Goal: Transaction & Acquisition: Book appointment/travel/reservation

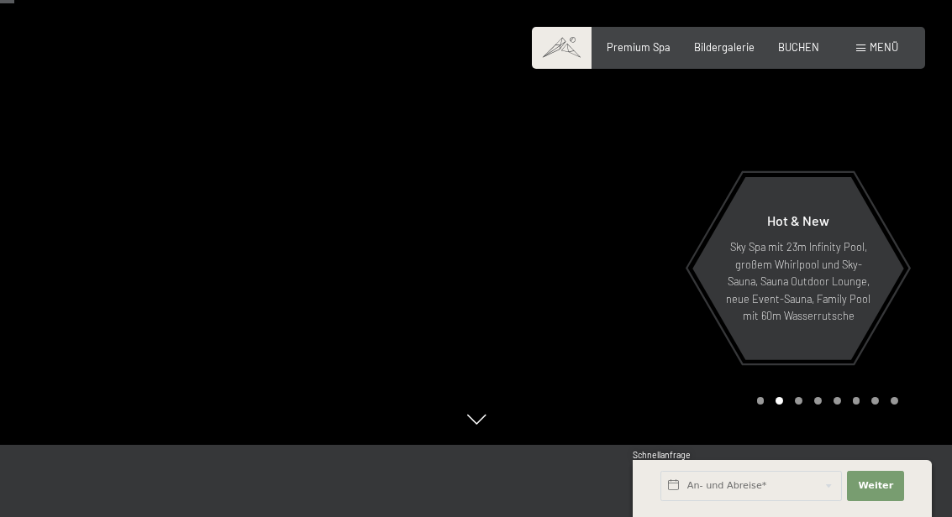
scroll to position [100, 0]
click at [756, 501] on input "text" at bounding box center [750, 486] width 181 height 30
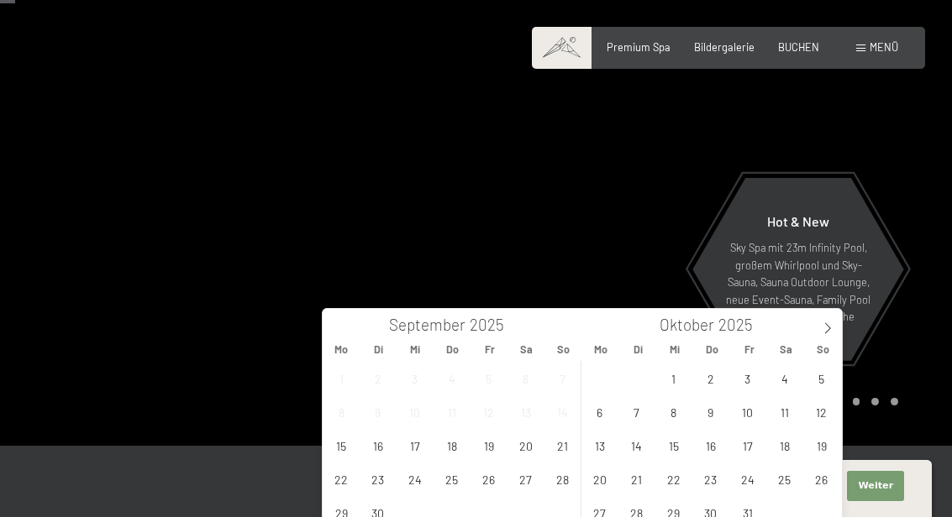
click at [822, 333] on icon at bounding box center [827, 329] width 12 height 12
click at [826, 333] on icon at bounding box center [827, 329] width 12 height 12
click at [786, 441] on span "20" at bounding box center [784, 445] width 33 height 33
click at [777, 485] on span "27" at bounding box center [784, 479] width 33 height 33
type input "Sa. 20.12.2025 - Sa. 27.12.2025"
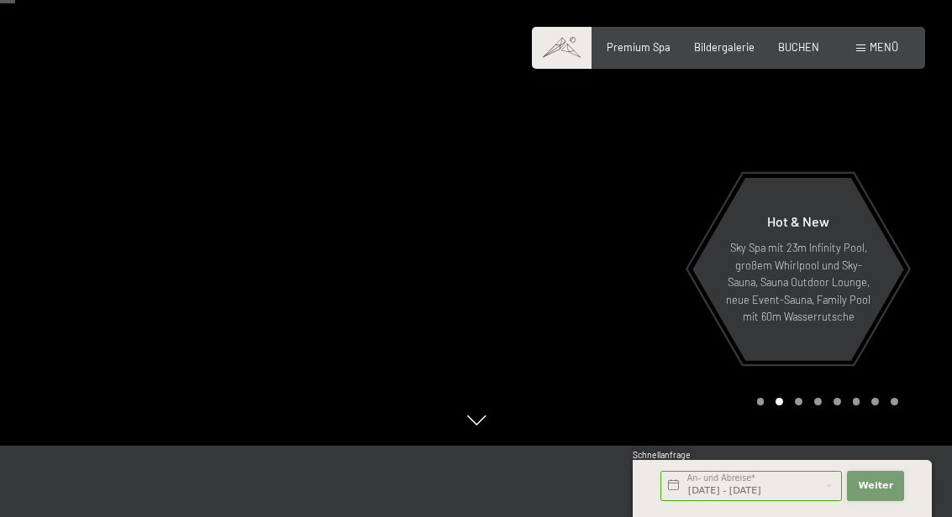
click at [885, 501] on button "Weiter Adressfelder ausblenden" at bounding box center [875, 486] width 57 height 30
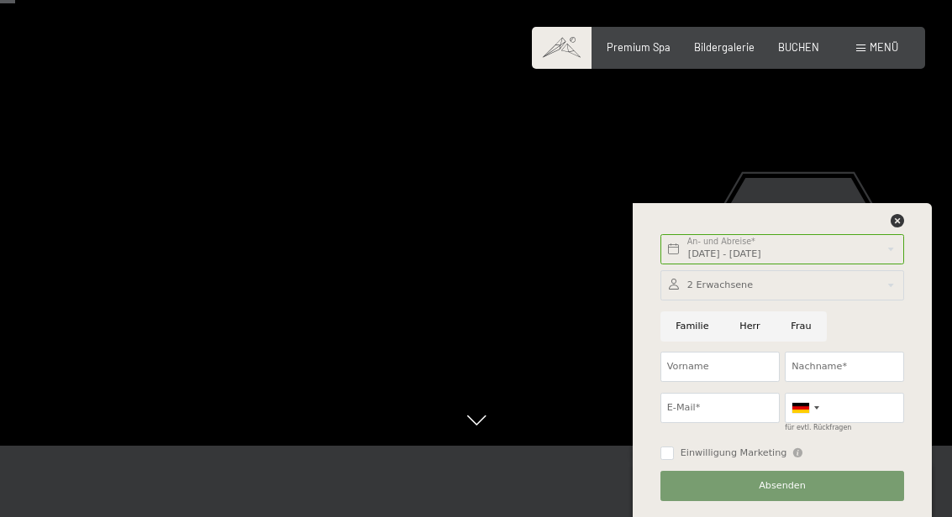
click at [793, 301] on div at bounding box center [782, 285] width 244 height 30
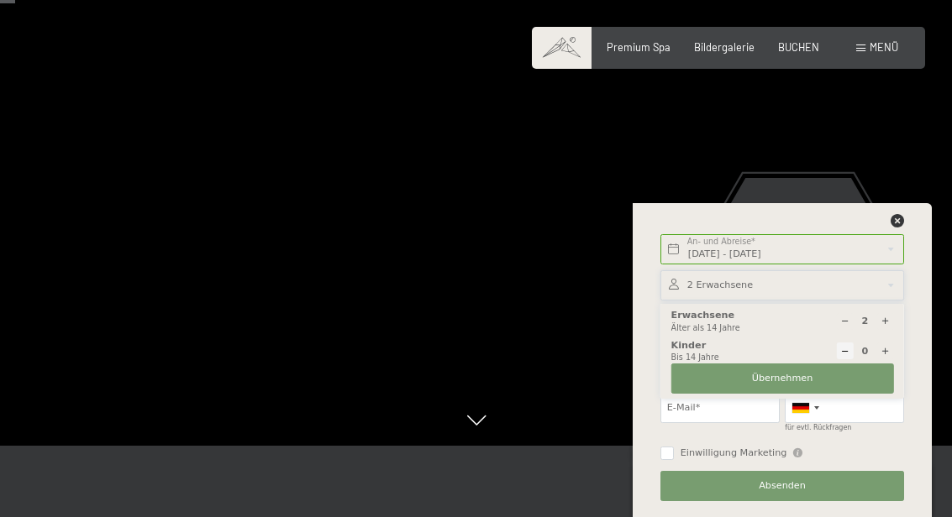
click at [877, 359] on div at bounding box center [884, 351] width 17 height 17
type input "1"
select select
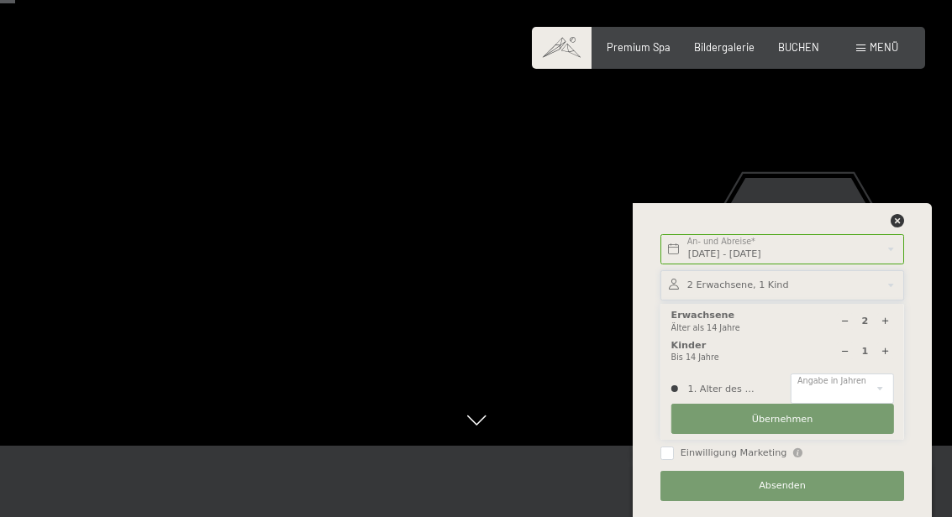
click at [890, 359] on div at bounding box center [884, 351] width 17 height 17
type input "2"
select select
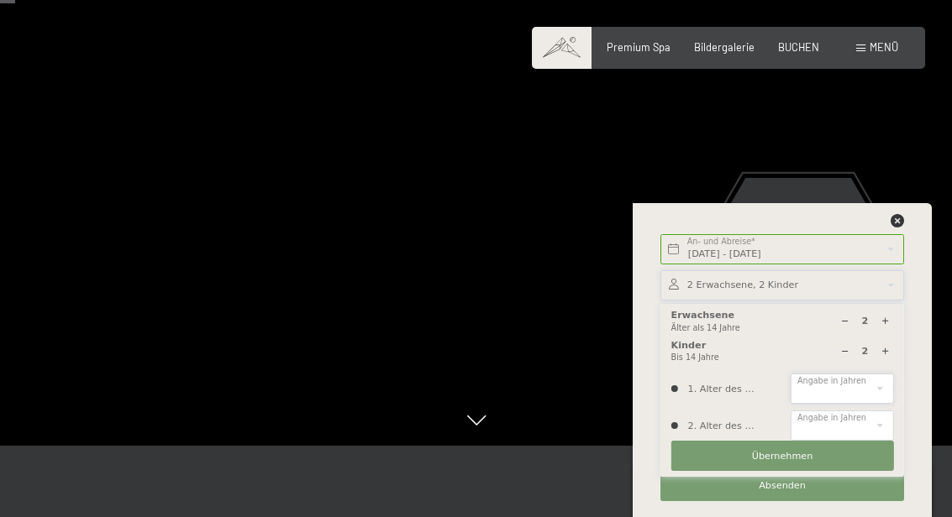
click at [864, 404] on select "0 1 2 3 4 5 6 7 8 9 10 11 12 13 14" at bounding box center [841, 389] width 102 height 30
select select "8"
click at [867, 441] on select "0 1 2 3 4 5 6 7 8 9 10 11 12 13 14" at bounding box center [841, 426] width 102 height 30
click at [857, 441] on select "0 1 2 3 4 5 6 7 8 9 10 11 12 13 14" at bounding box center [841, 426] width 102 height 30
select select "5"
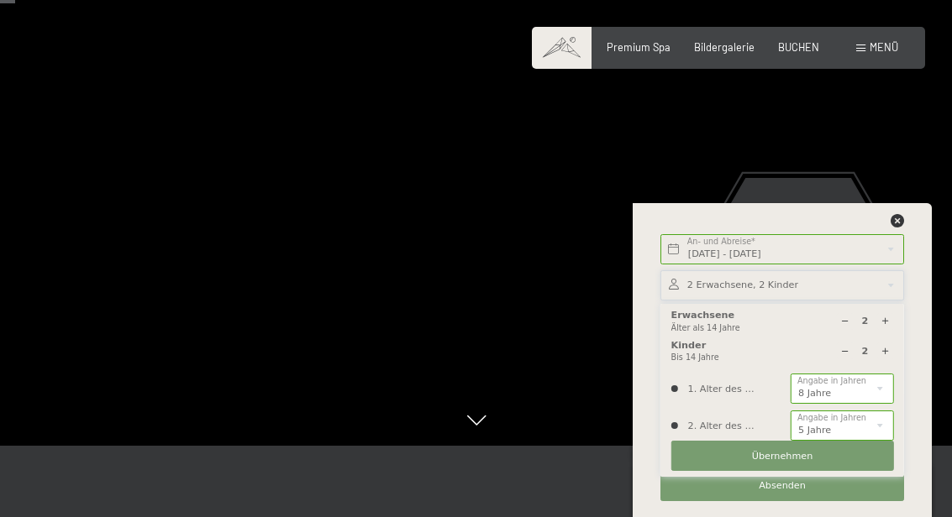
click at [779, 471] on button "Übernehmen" at bounding box center [782, 456] width 223 height 30
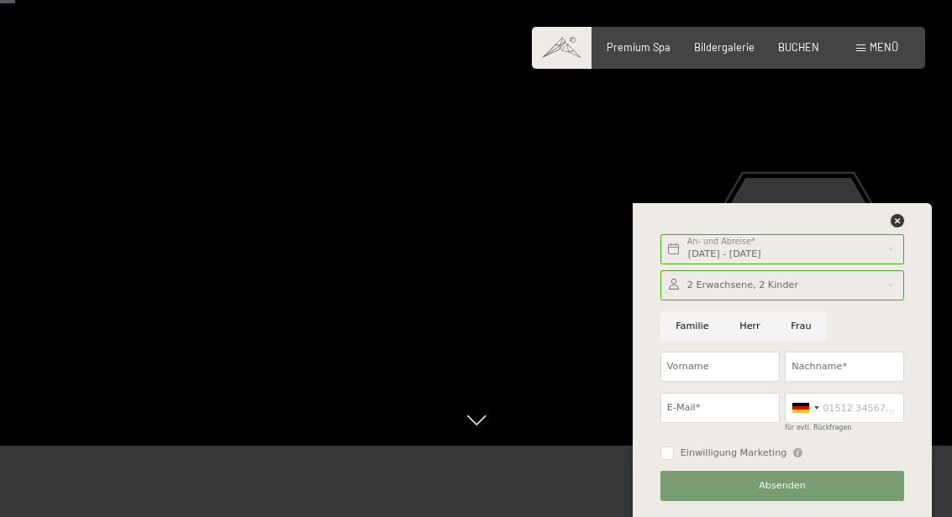
click at [894, 228] on icon at bounding box center [896, 220] width 13 height 13
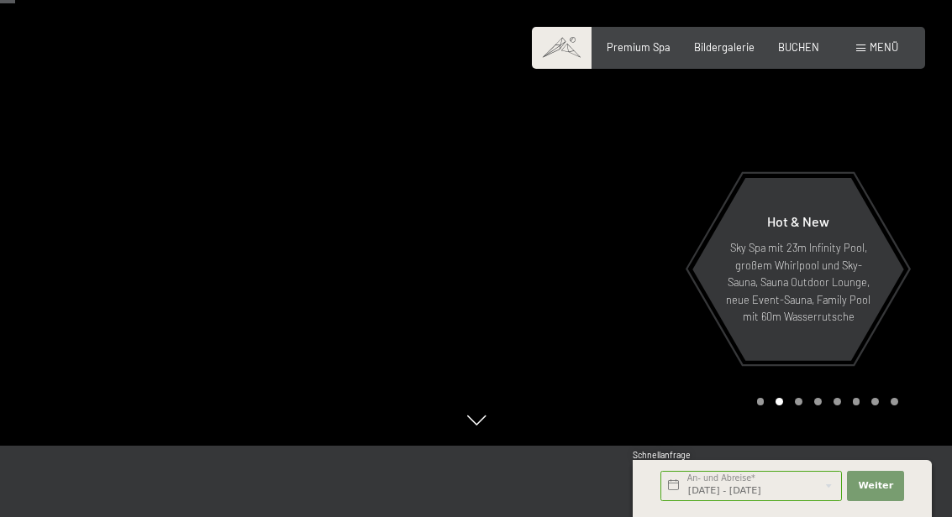
click at [777, 24] on div at bounding box center [714, 173] width 476 height 546
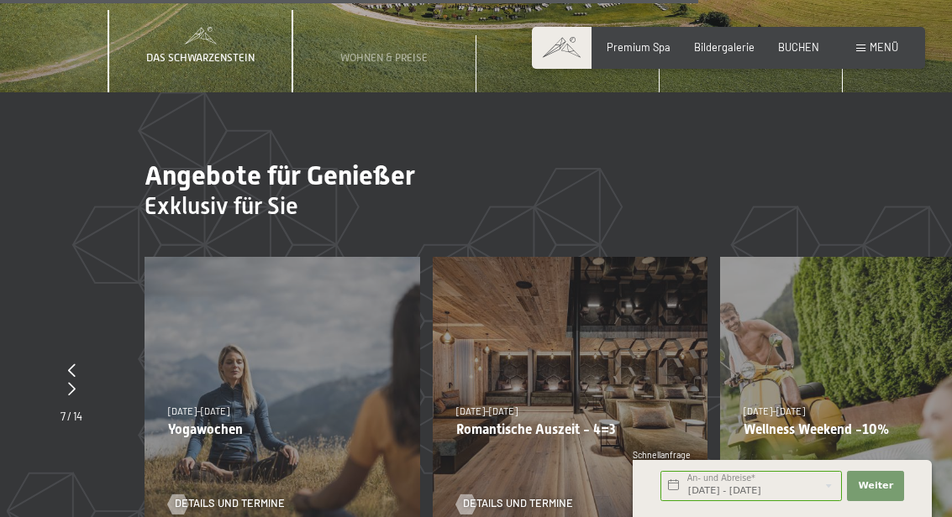
scroll to position [4403, 0]
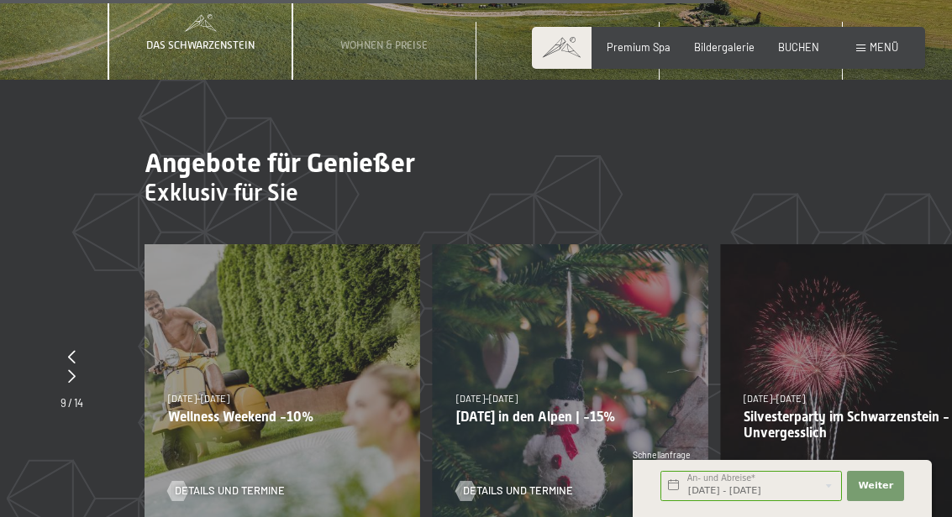
click at [585, 409] on p "[DATE] in den Alpen | -15%" at bounding box center [570, 417] width 228 height 16
click at [548, 361] on div "22.12.–26.12.2025 22.12.–26.12.2025 Weihnachten in den Alpen | -15% Details und…" at bounding box center [571, 382] width 276 height 276
click at [493, 484] on span "Details und Termine" at bounding box center [518, 491] width 110 height 15
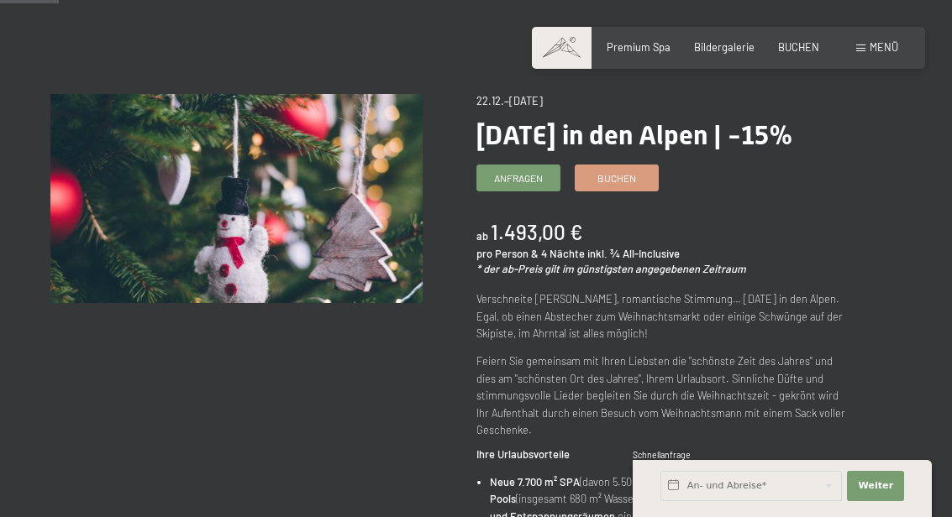
scroll to position [107, 0]
click at [610, 192] on div "Anfragen Buchen" at bounding box center [662, 178] width 372 height 27
click at [613, 186] on span "Buchen" at bounding box center [616, 179] width 39 height 14
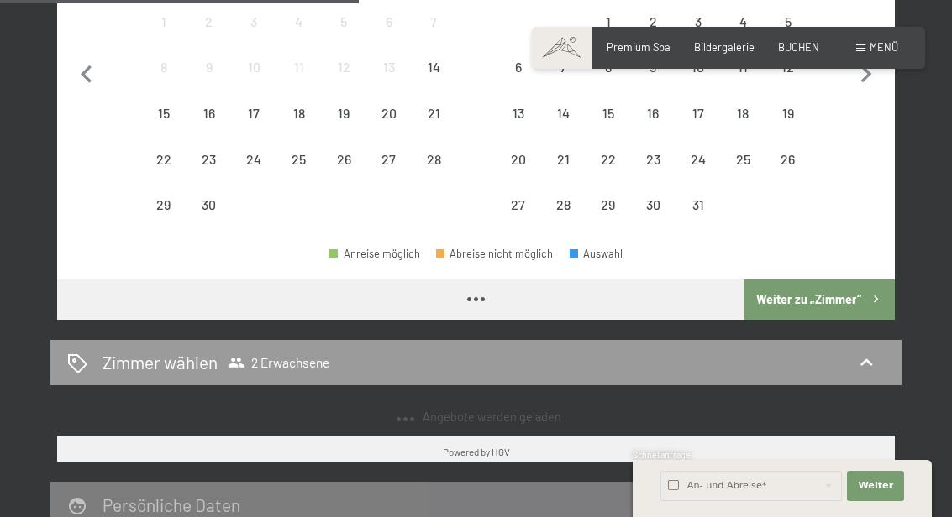
scroll to position [579, 0]
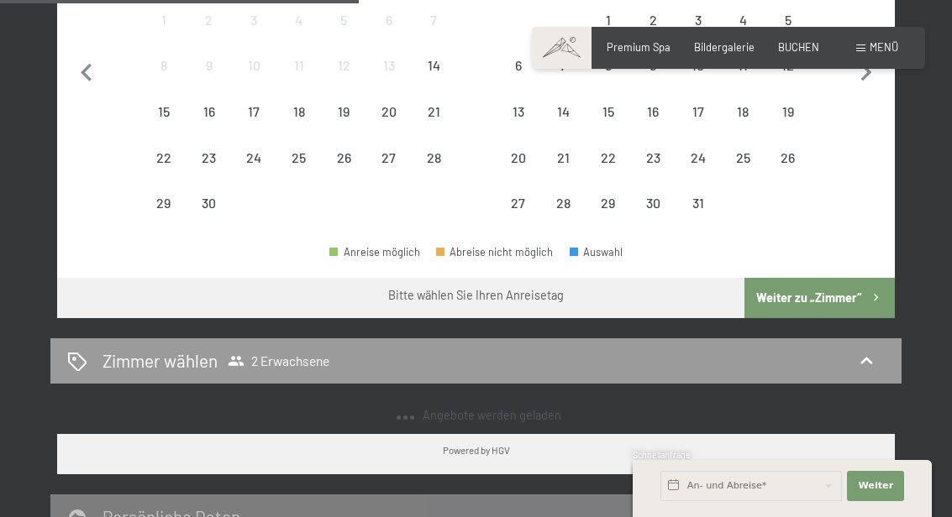
select select "2025-12-01"
select select "2026-01-01"
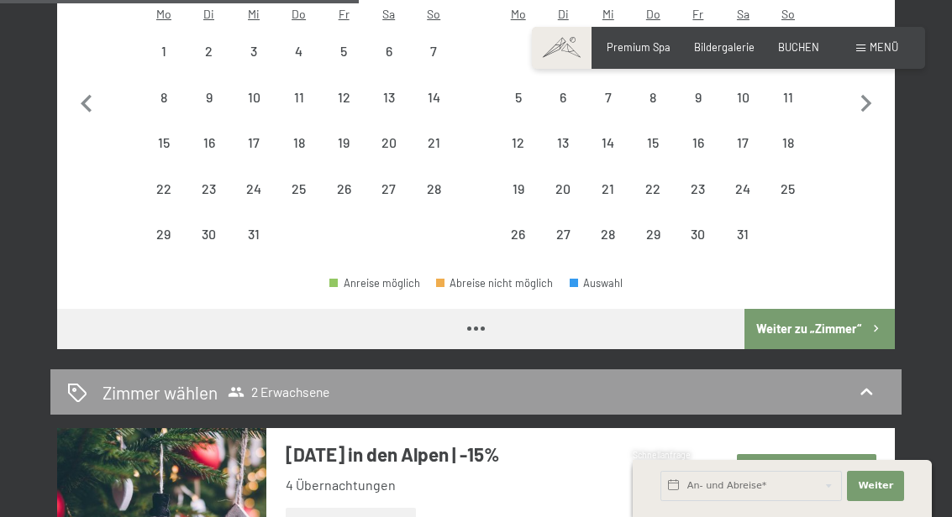
select select "2025-12-01"
select select "2026-01-01"
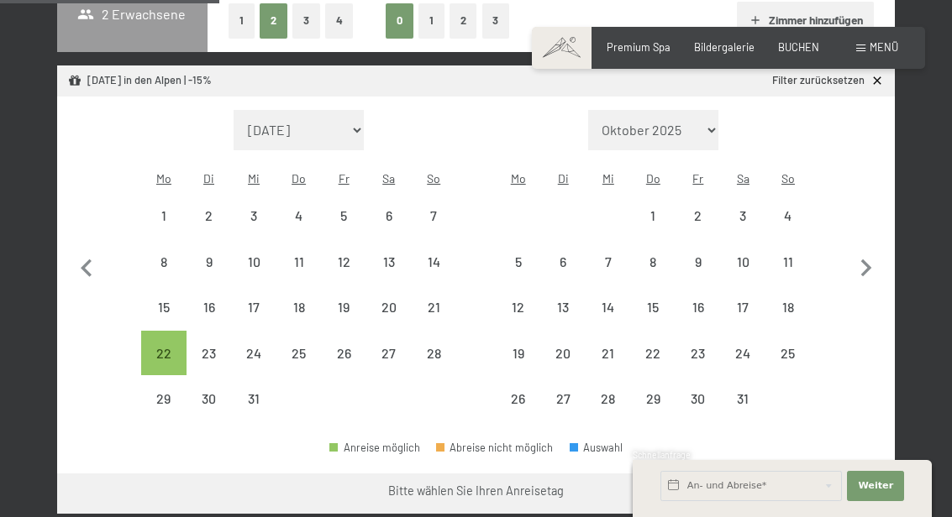
scroll to position [415, 0]
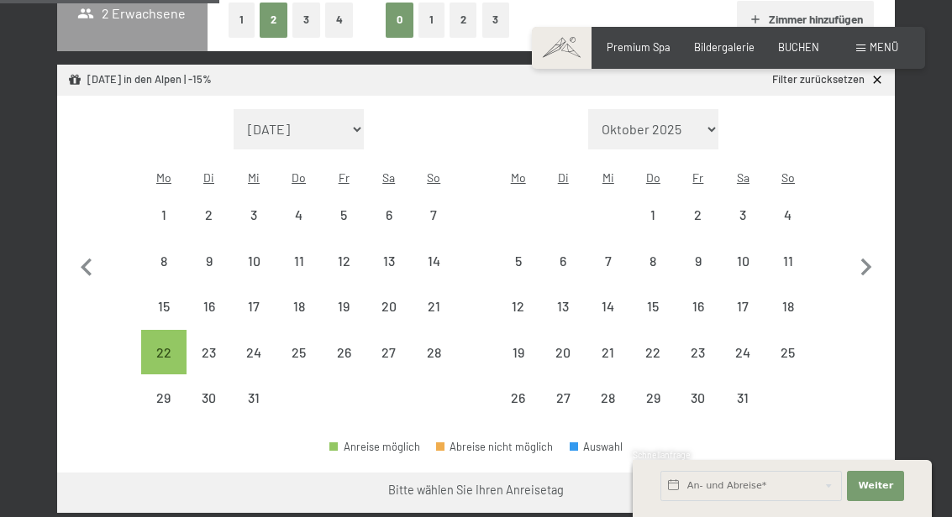
click at [397, 310] on div "20" at bounding box center [389, 321] width 42 height 42
select select "2025-12-01"
select select "2026-01-01"
click at [387, 315] on span "Einwilligung Marketing*" at bounding box center [382, 306] width 139 height 17
click at [305, 315] on input "Einwilligung Marketing*" at bounding box center [296, 306] width 17 height 17
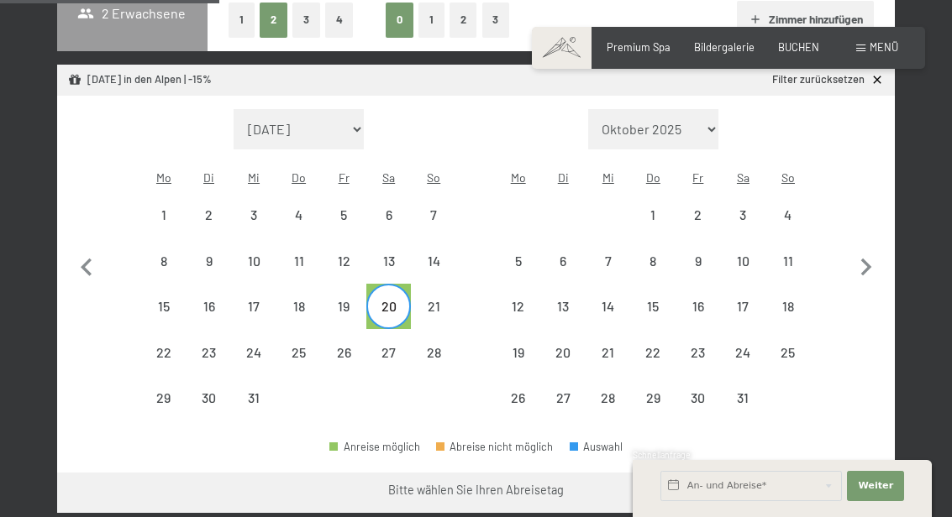
checkbox input "false"
click at [389, 350] on div "27" at bounding box center [389, 367] width 42 height 42
select select "2025-12-01"
select select "2026-01-01"
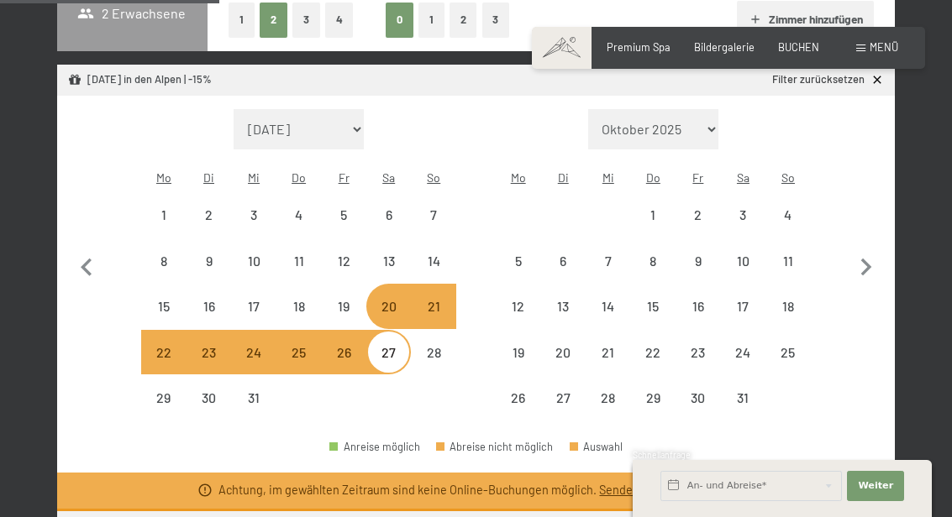
select select "2025-12-01"
select select "2026-01-01"
click at [390, 305] on div "20" at bounding box center [389, 321] width 42 height 42
select select "2025-12-01"
select select "2026-01-01"
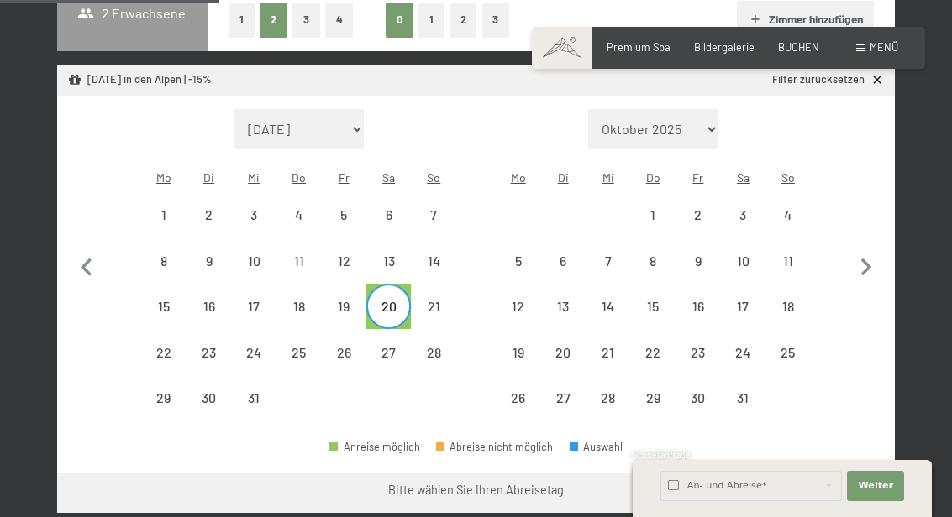
click at [344, 315] on span "Einwilligung Marketing*" at bounding box center [382, 306] width 139 height 17
click at [305, 315] on input "Einwilligung Marketing*" at bounding box center [296, 306] width 17 height 17
checkbox input "false"
click at [334, 354] on div "26" at bounding box center [344, 367] width 42 height 42
select select "2025-12-01"
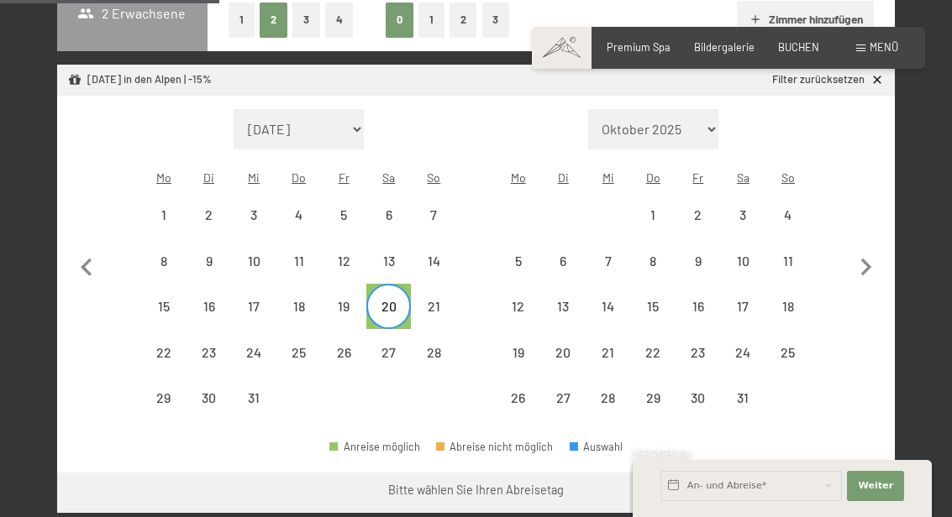
select select "2026-01-01"
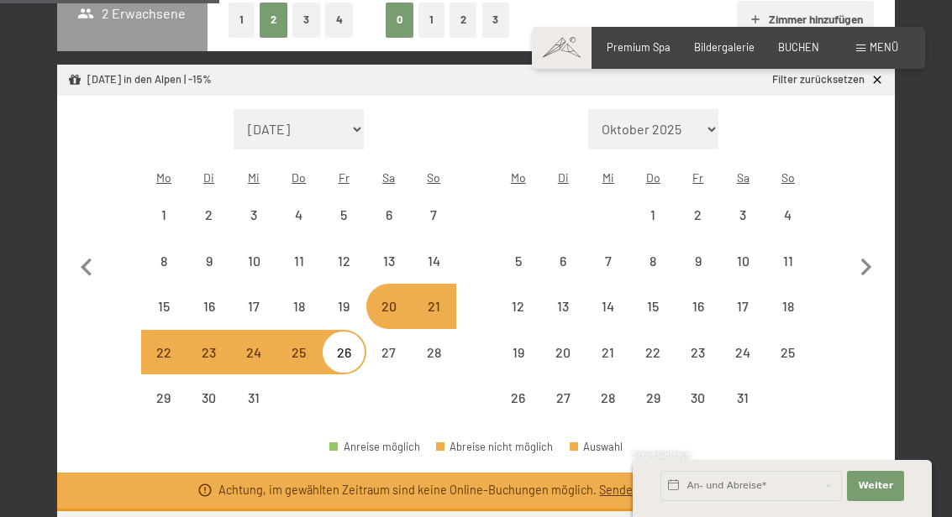
select select "2025-12-01"
select select "2026-01-01"
click at [397, 310] on div "20" at bounding box center [389, 321] width 42 height 42
select select "2025-12-01"
select select "2026-01-01"
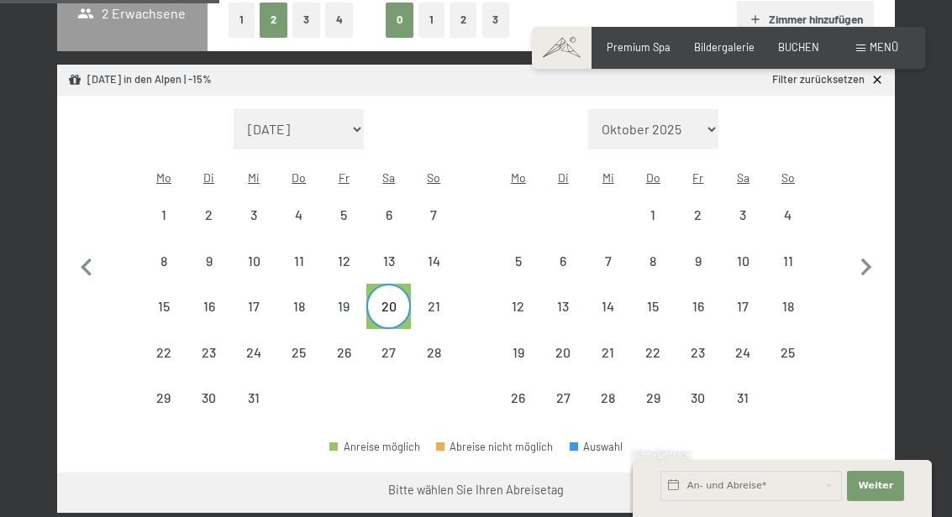
click at [425, 300] on div "21" at bounding box center [433, 321] width 42 height 42
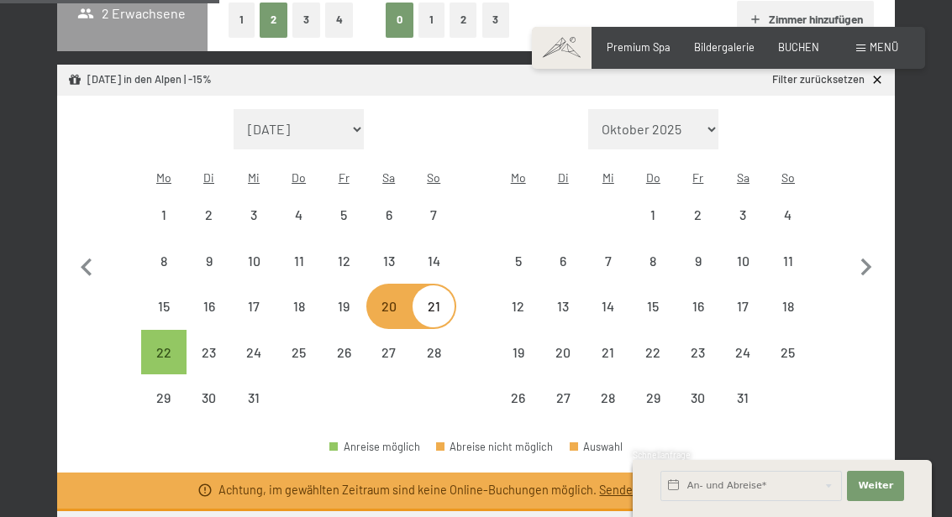
select select "2025-12-01"
select select "2026-01-01"
click at [388, 300] on div "20" at bounding box center [389, 321] width 42 height 42
select select "2025-12-01"
select select "2026-01-01"
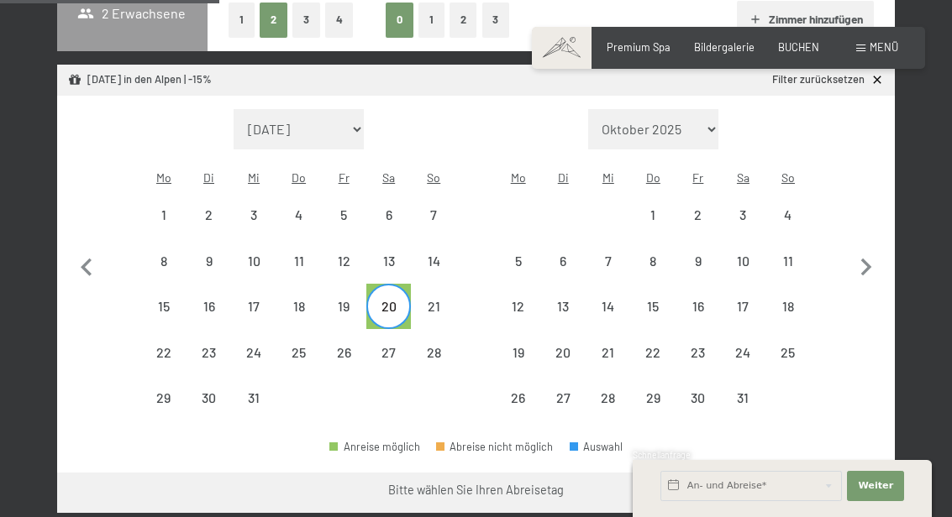
click at [299, 346] on div "25" at bounding box center [299, 367] width 42 height 42
select select "2025-12-01"
select select "2026-01-01"
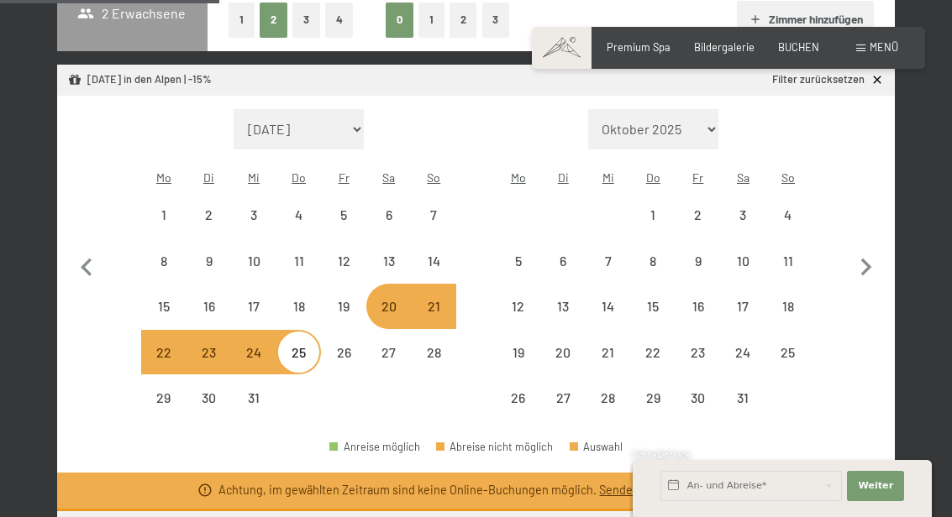
select select "2025-12-01"
select select "2026-01-01"
click at [394, 300] on div "20" at bounding box center [389, 321] width 42 height 42
select select "2025-12-01"
select select "2026-01-01"
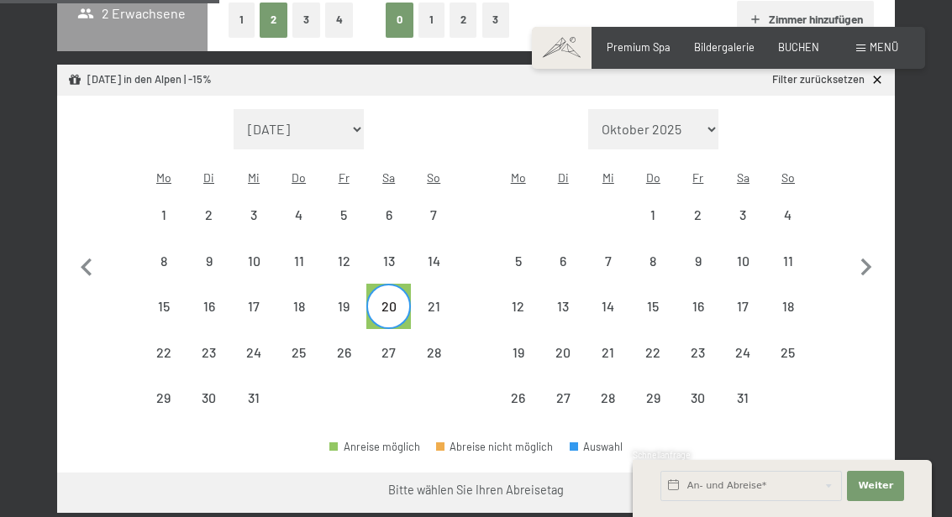
click at [205, 349] on div "23" at bounding box center [209, 367] width 42 height 42
select select "2025-12-01"
select select "2026-01-01"
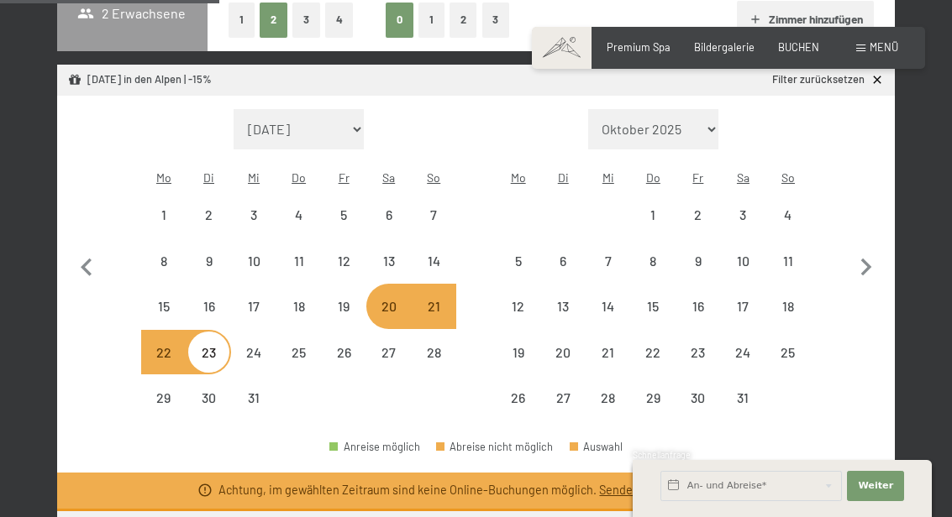
select select "2025-12-01"
select select "2026-01-01"
click at [171, 349] on div "22" at bounding box center [164, 367] width 42 height 42
select select "2025-12-01"
select select "2026-01-01"
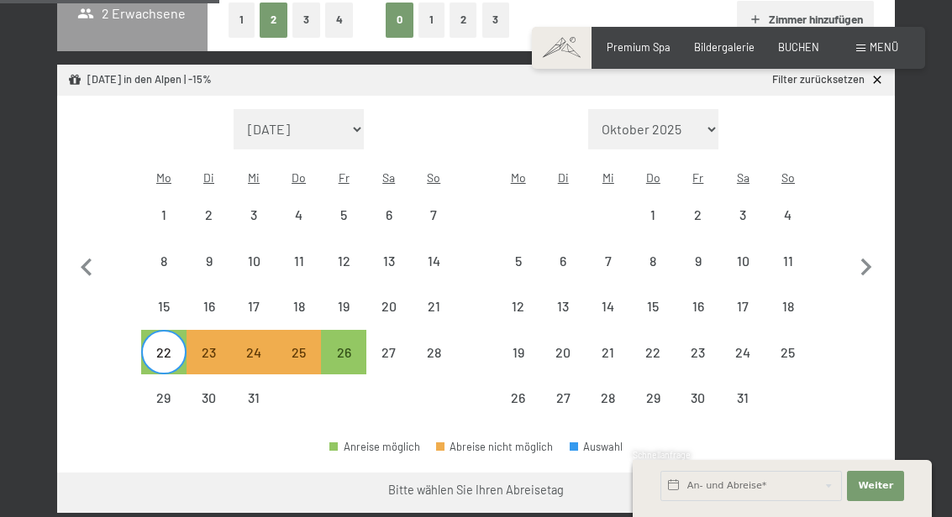
click at [353, 352] on div "26" at bounding box center [344, 367] width 42 height 42
select select "2025-12-01"
select select "2026-01-01"
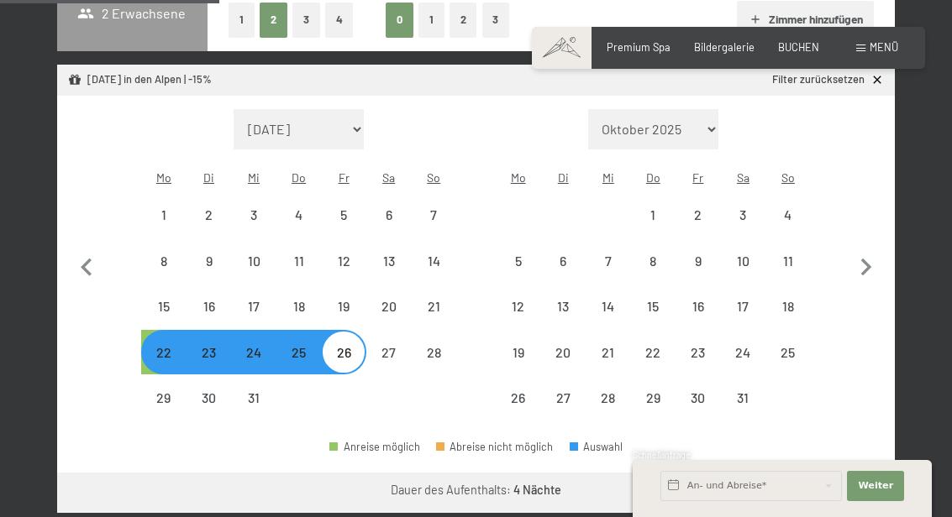
select select "2025-12-01"
select select "2026-01-01"
click at [813, 479] on button "Weiter zu „Zimmer“" at bounding box center [819, 493] width 150 height 40
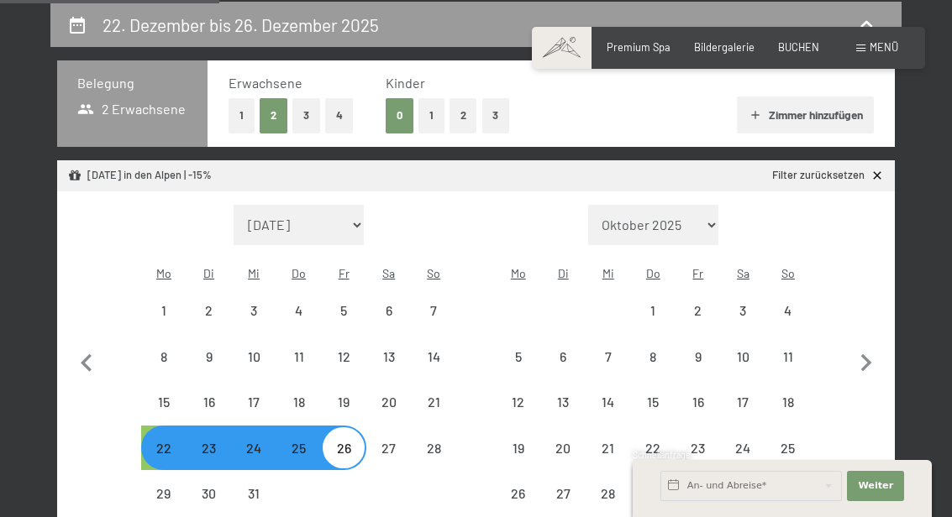
select select "2025-12-01"
select select "2026-01-01"
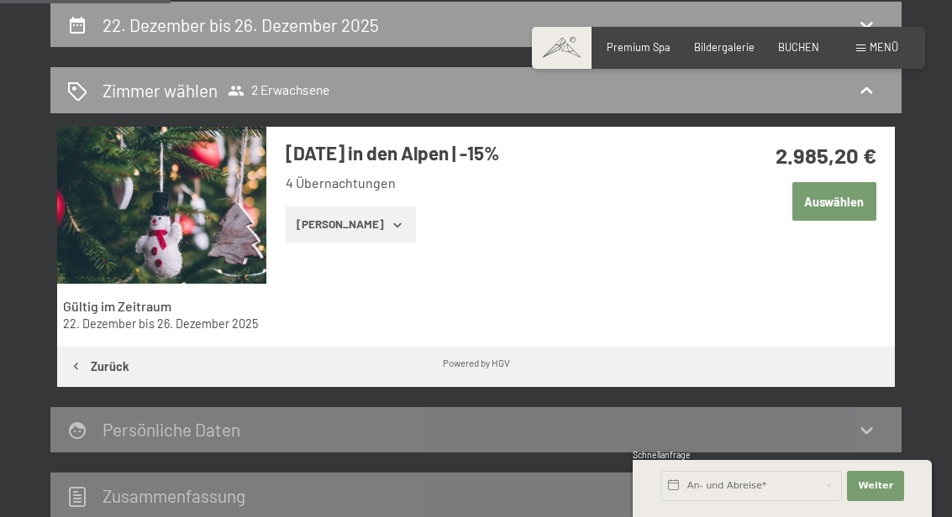
click at [366, 232] on button "Zeige Zimmer" at bounding box center [351, 225] width 130 height 37
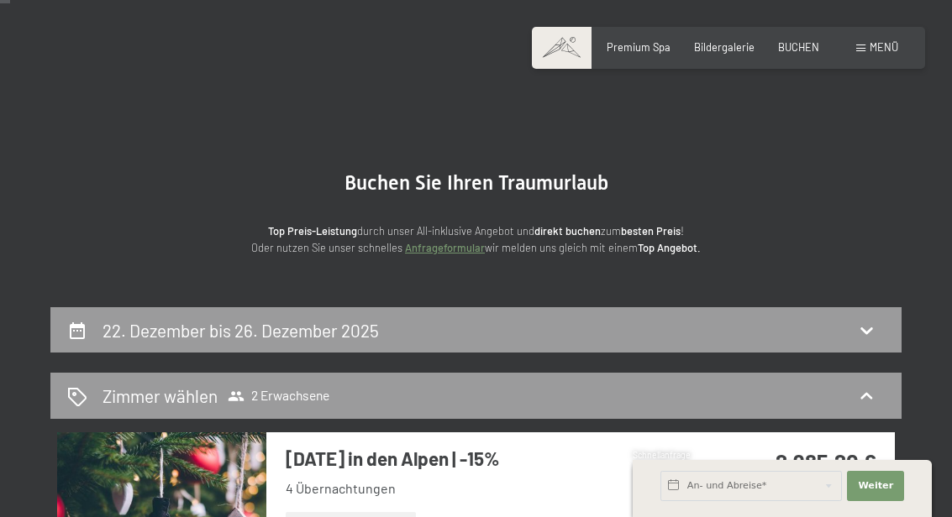
scroll to position [0, 0]
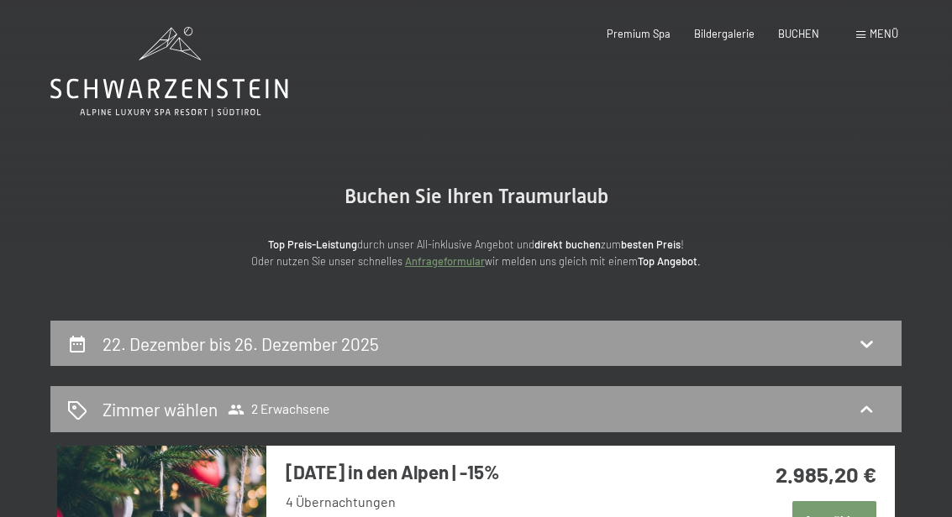
click at [298, 422] on div "Zimmer wählen 2 Erwachsene" at bounding box center [475, 409] width 851 height 46
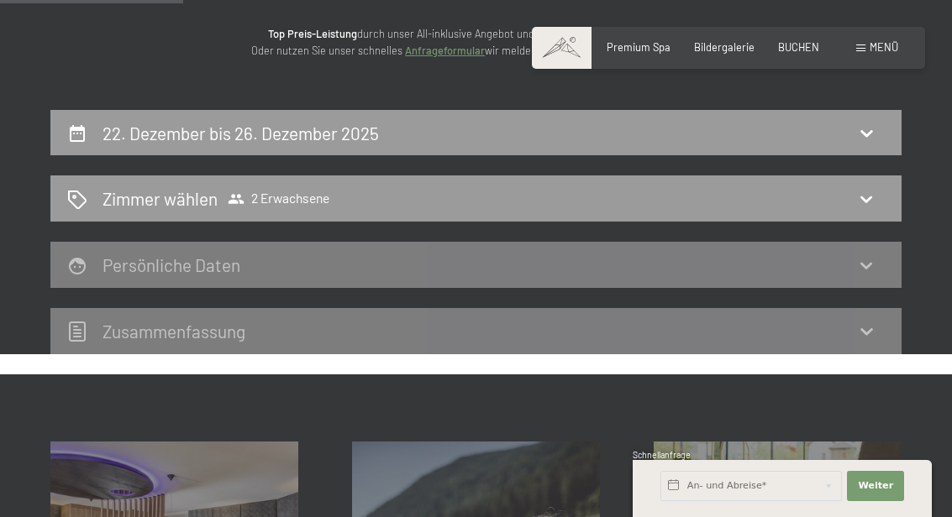
scroll to position [170, 0]
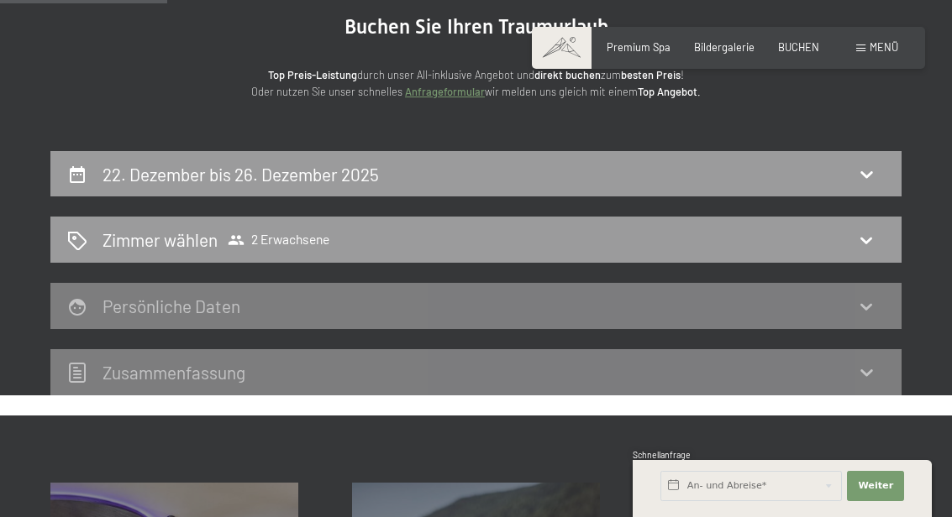
click at [853, 232] on div "Zimmer wählen 2 Erwachsene" at bounding box center [475, 240] width 817 height 24
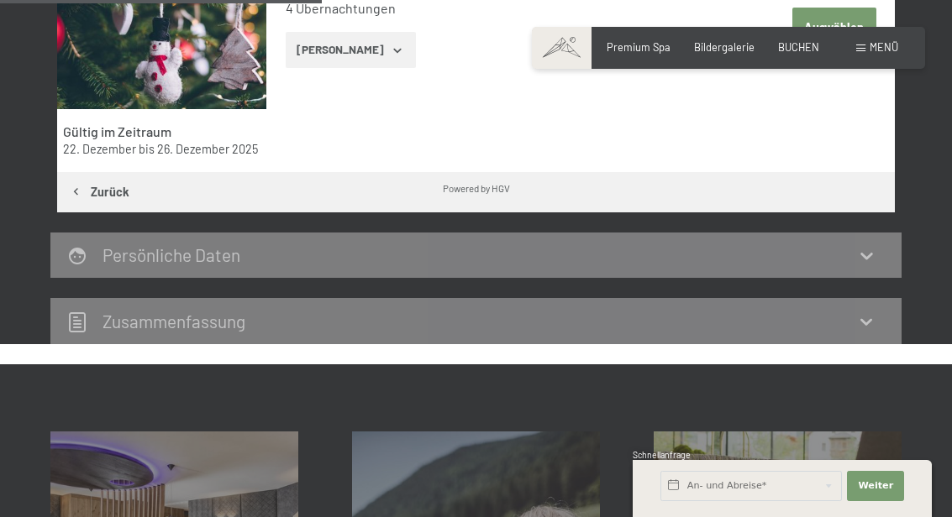
scroll to position [496, 0]
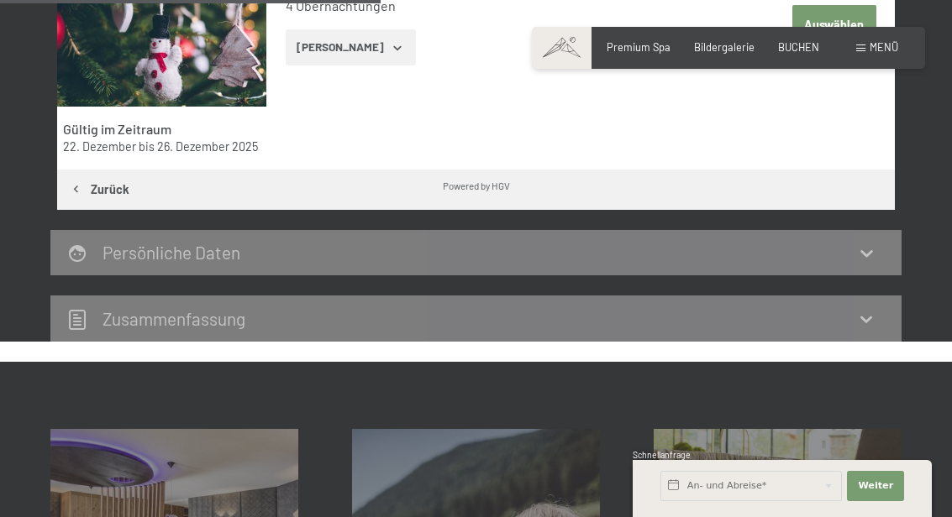
click at [344, 259] on div "Persönliche Daten" at bounding box center [475, 252] width 817 height 24
click at [858, 251] on icon at bounding box center [866, 253] width 20 height 20
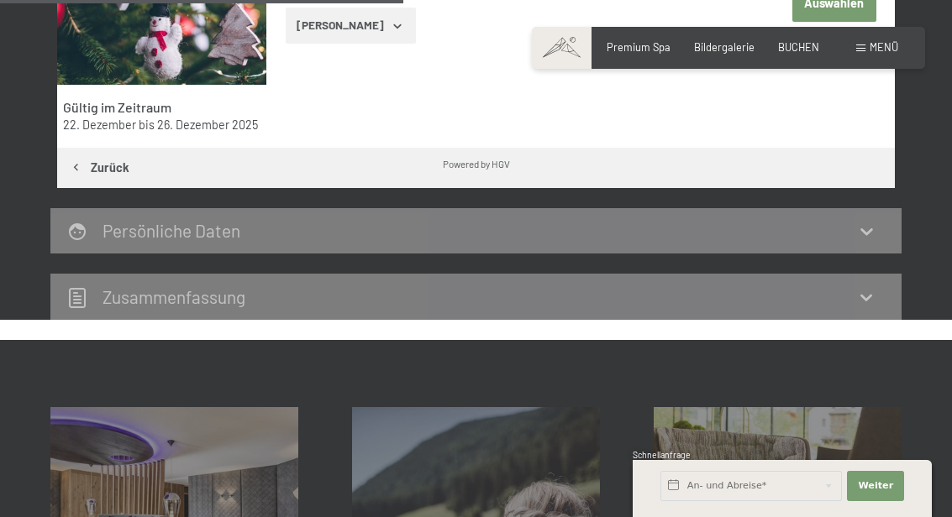
scroll to position [526, 0]
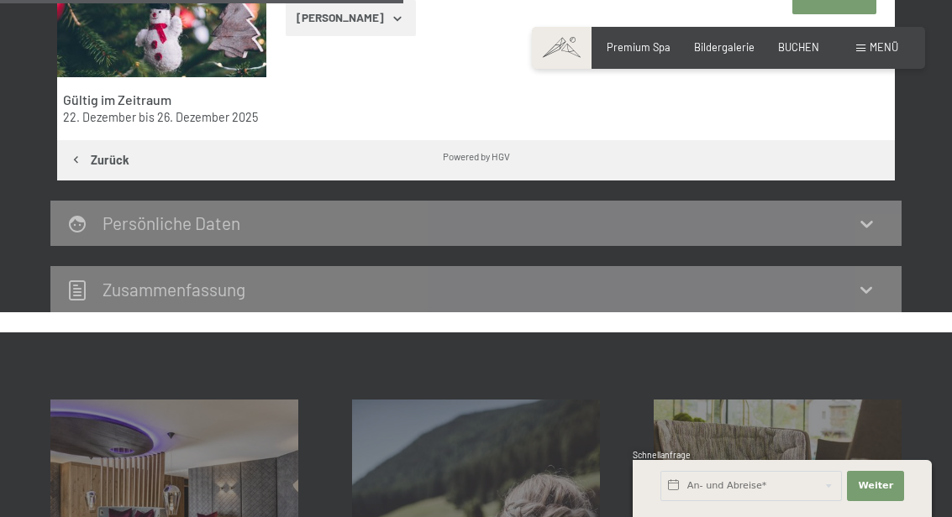
click at [795, 50] on span "BUCHEN" at bounding box center [798, 46] width 41 height 13
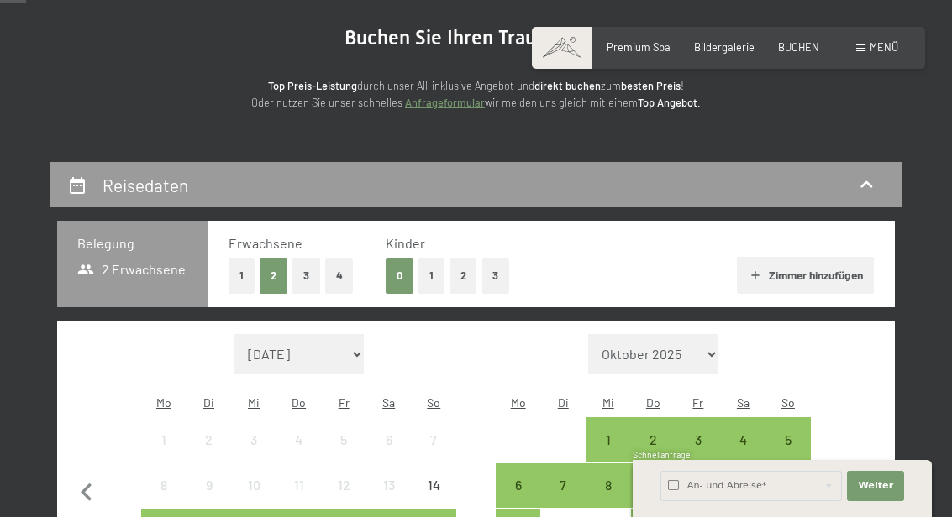
click at [469, 277] on button "2" at bounding box center [463, 276] width 28 height 34
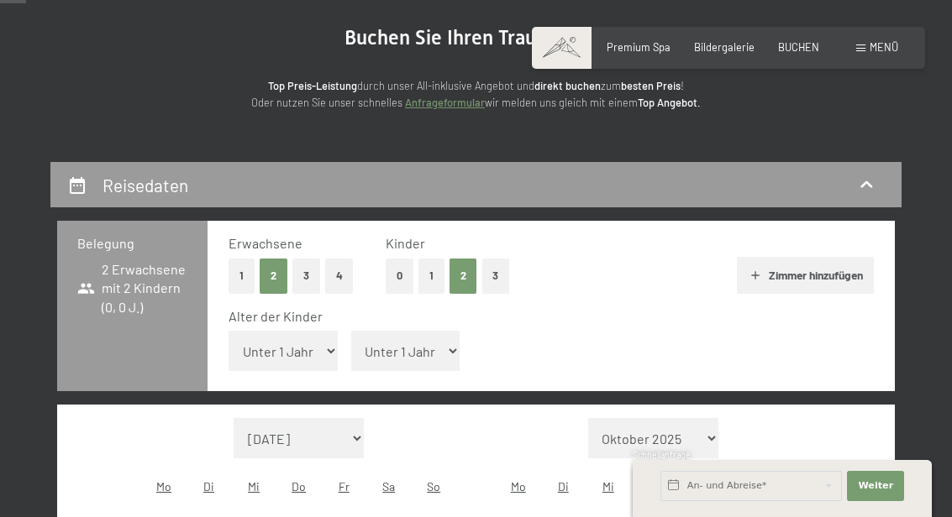
click at [318, 348] on select "Unter 1 Jahr 1 Jahr 2 Jahre 3 Jahre 4 Jahre 5 Jahre 6 Jahre 7 Jahre 8 Jahre 9 J…" at bounding box center [282, 351] width 109 height 40
select select "8"
click at [437, 354] on select "Unter 1 Jahr 1 Jahr 2 Jahre 3 Jahre 4 Jahre 5 Jahre 6 Jahre 7 Jahre 8 Jahre 9 J…" at bounding box center [405, 351] width 109 height 40
click at [436, 315] on span "Einwilligung Marketing*" at bounding box center [382, 306] width 139 height 17
click at [305, 315] on input "Einwilligung Marketing*" at bounding box center [296, 306] width 17 height 17
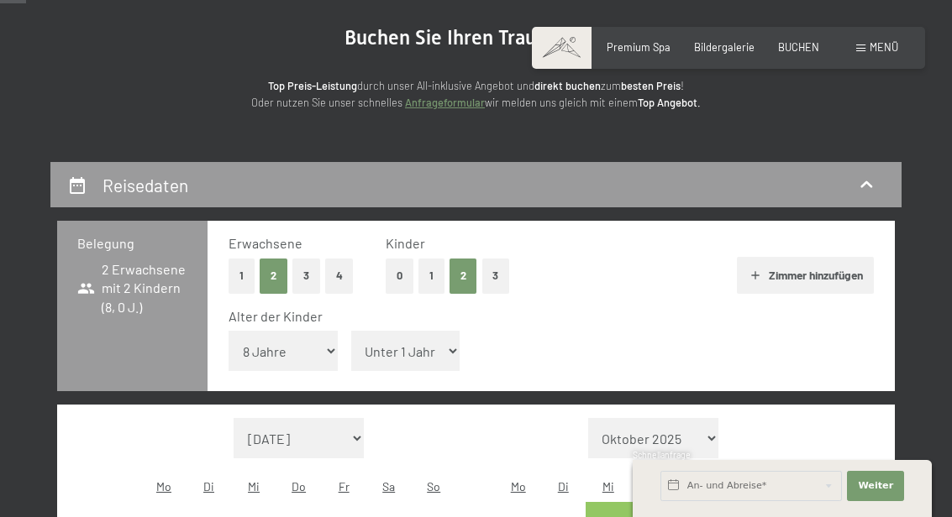
checkbox input "false"
click at [435, 364] on select "Unter 1 Jahr 1 Jahr 2 Jahre 3 Jahre 4 Jahre 5 Jahre 6 Jahre 7 Jahre 8 Jahre 9 J…" at bounding box center [405, 351] width 109 height 40
select select "5"
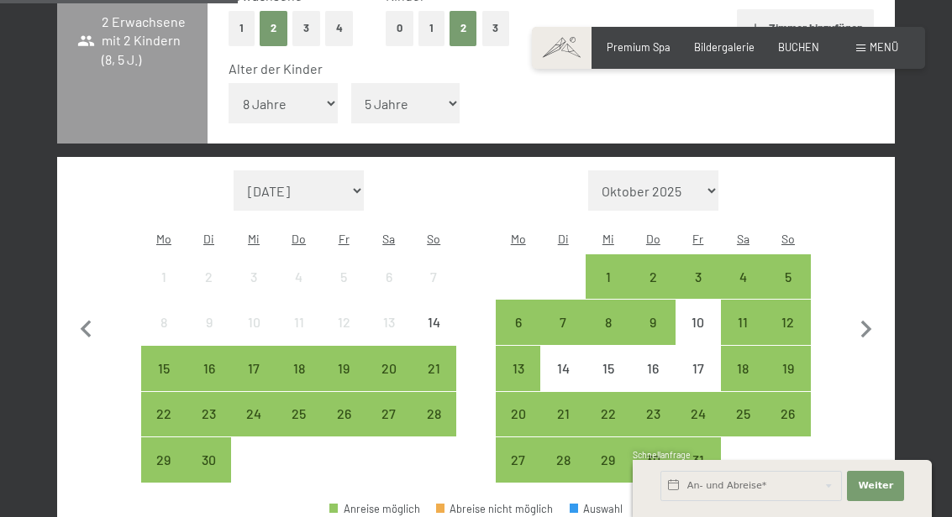
scroll to position [409, 0]
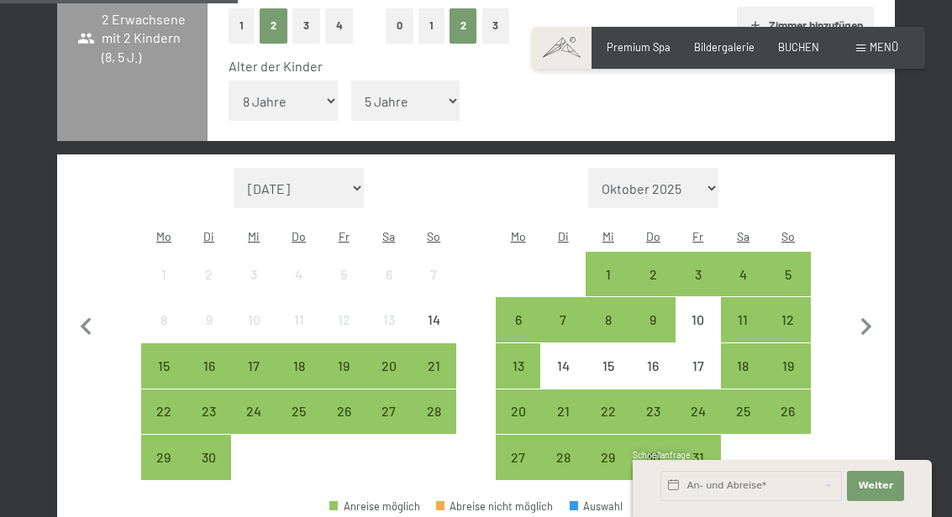
click at [857, 327] on icon "button" at bounding box center [865, 327] width 35 height 35
select select "2025-10-01"
select select "2025-11-01"
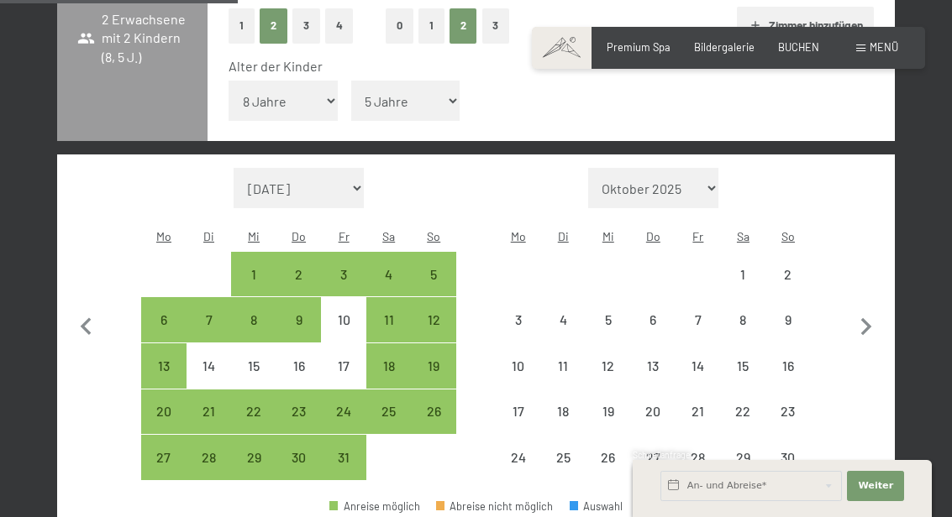
click at [876, 328] on icon "button" at bounding box center [865, 327] width 35 height 35
select select "2025-11-01"
select select "2025-12-01"
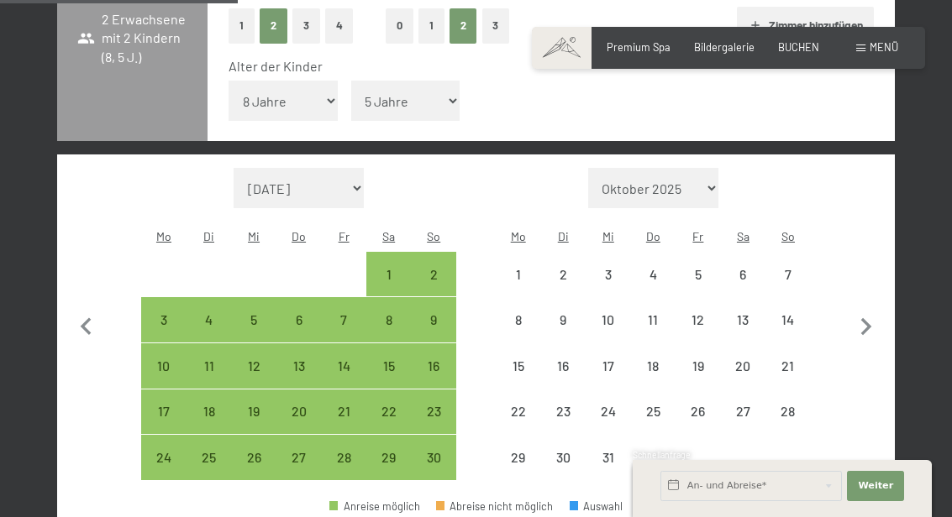
select select "2025-11-01"
select select "2025-12-01"
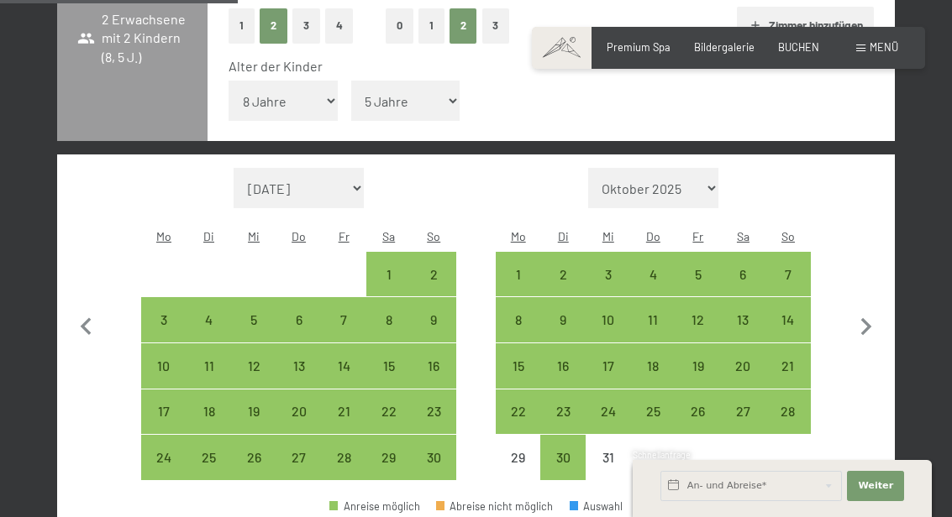
click at [751, 364] on div "20" at bounding box center [743, 380] width 42 height 42
select select "2025-11-01"
select select "2025-12-01"
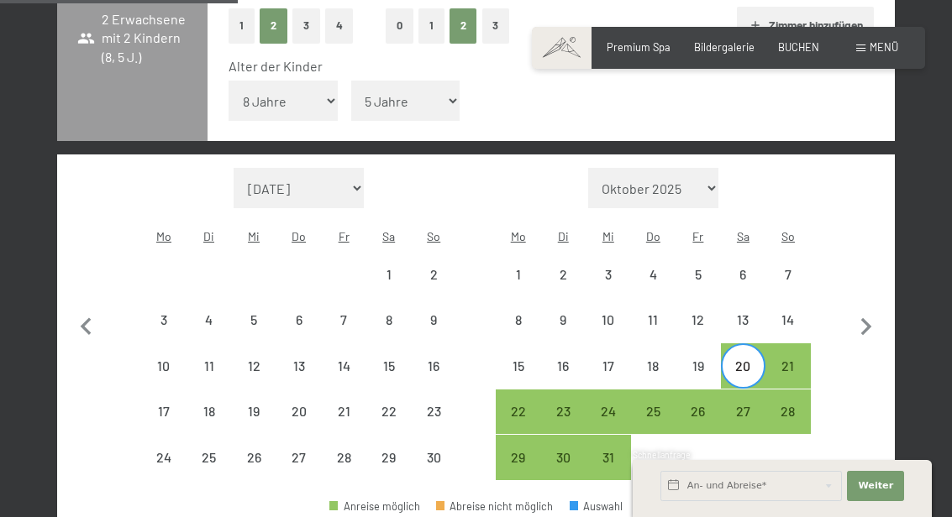
click at [748, 405] on div "27" at bounding box center [743, 426] width 42 height 42
select select "2025-11-01"
select select "2025-12-01"
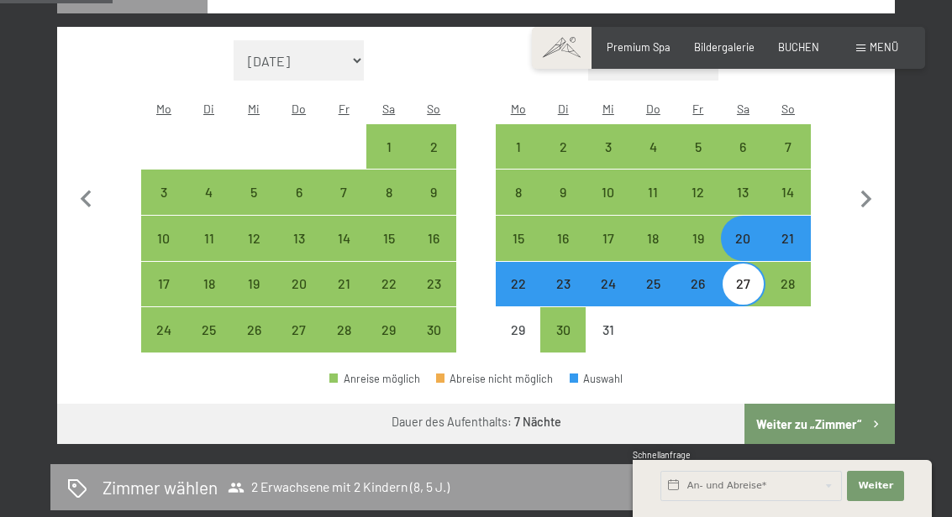
scroll to position [544, 0]
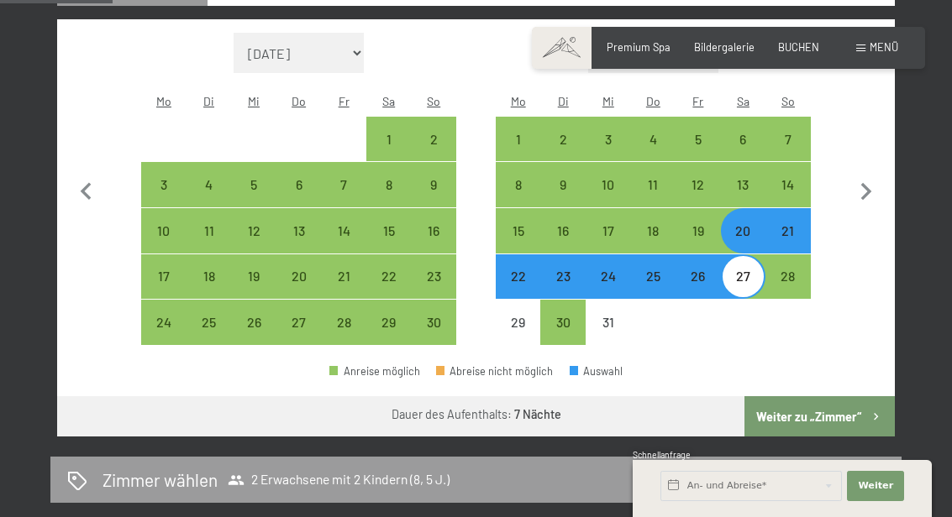
click at [874, 196] on icon "button" at bounding box center [865, 192] width 35 height 35
select select "2025-12-01"
select select "2026-01-01"
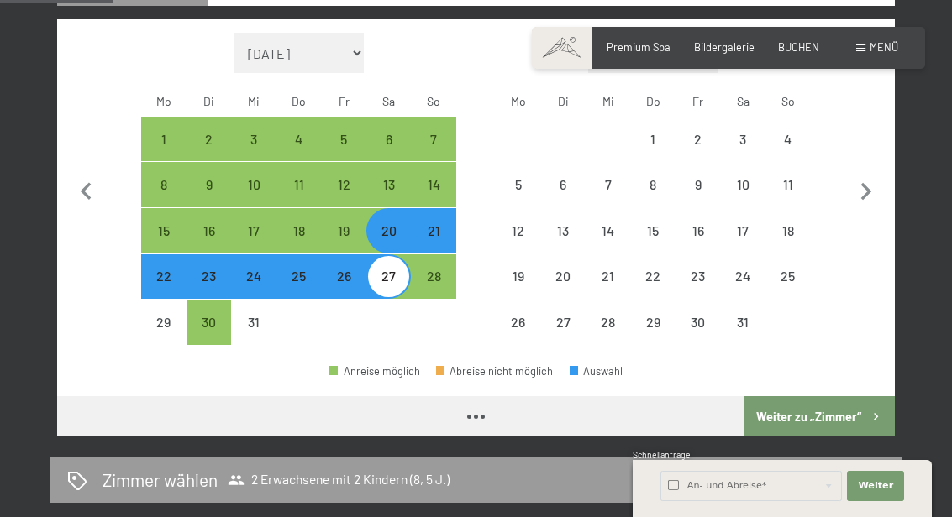
select select "2025-12-01"
select select "2026-01-01"
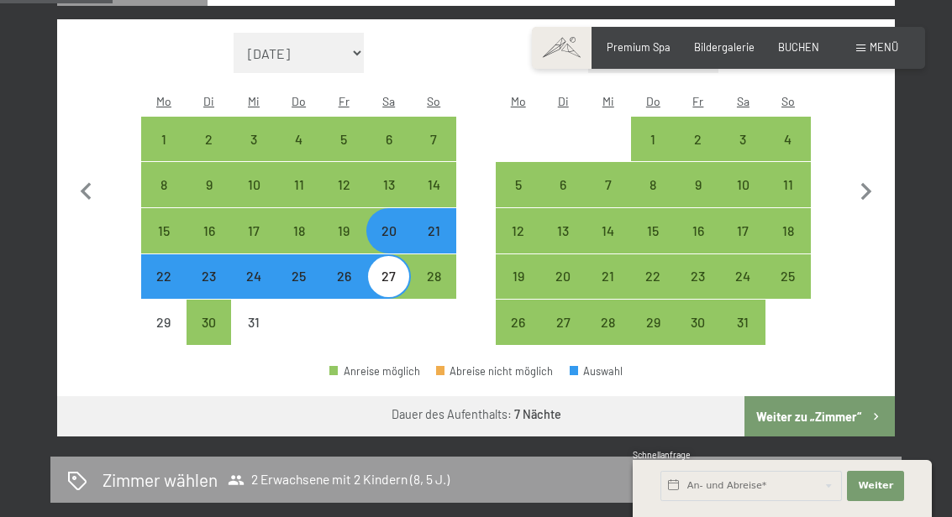
click at [833, 401] on button "Weiter zu „Zimmer“" at bounding box center [819, 416] width 150 height 40
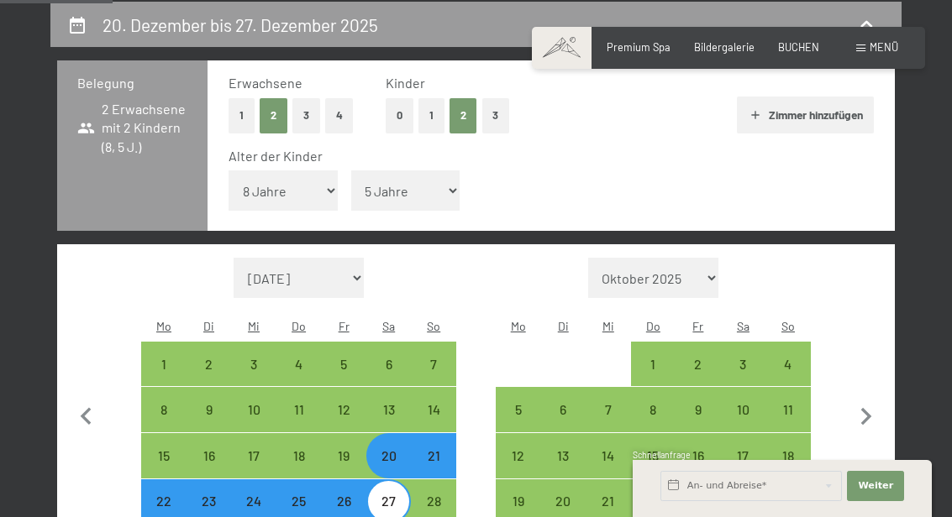
select select "2025-12-01"
select select "2026-01-01"
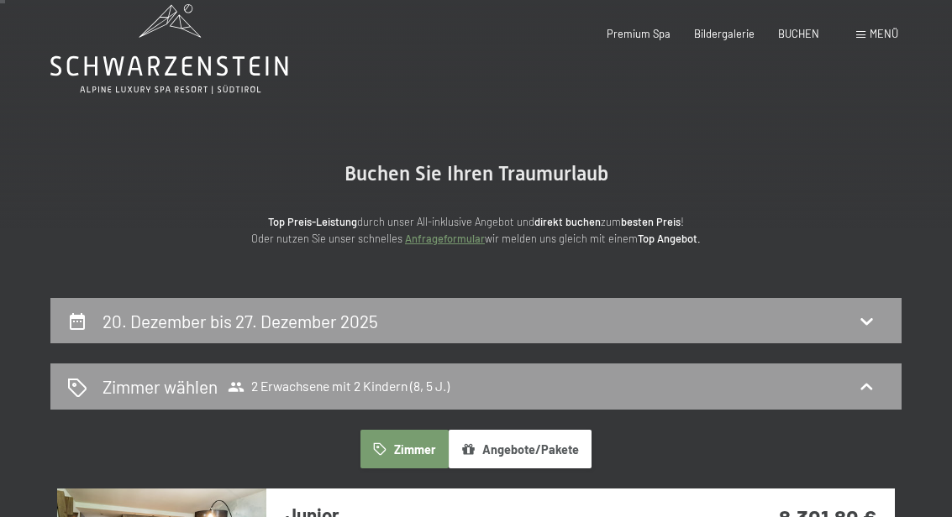
scroll to position [0, 0]
